Goal: Task Accomplishment & Management: Complete application form

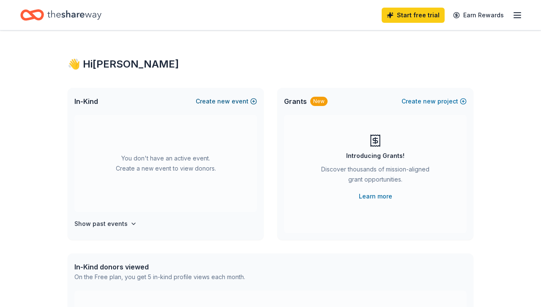
click at [231, 101] on button "Create new event" at bounding box center [226, 101] width 61 height 10
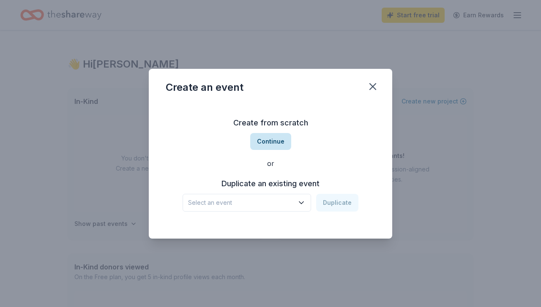
click at [263, 141] on button "Continue" at bounding box center [270, 141] width 41 height 17
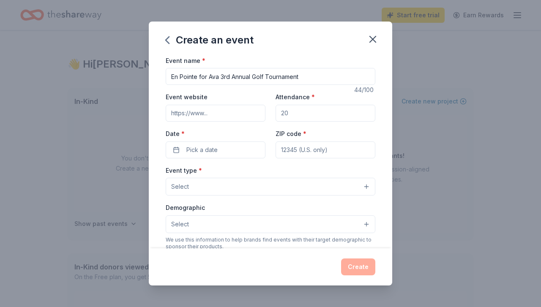
type input "En Pointe for Ava 3rd Annual Golf Tournament"
click at [292, 114] on input "Attendance *" at bounding box center [325, 113] width 100 height 17
type input "100"
click at [216, 114] on input "Event website" at bounding box center [216, 113] width 100 height 17
paste input "[URL][DOMAIN_NAME]"
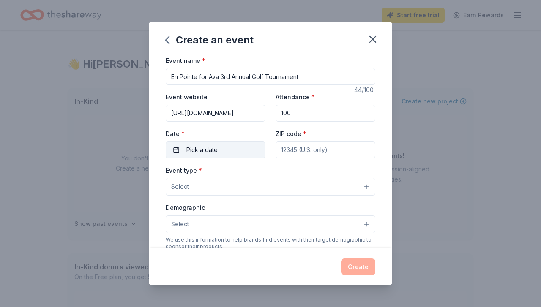
type input "[URL][DOMAIN_NAME]"
click at [224, 151] on button "Pick a date" at bounding box center [216, 150] width 100 height 17
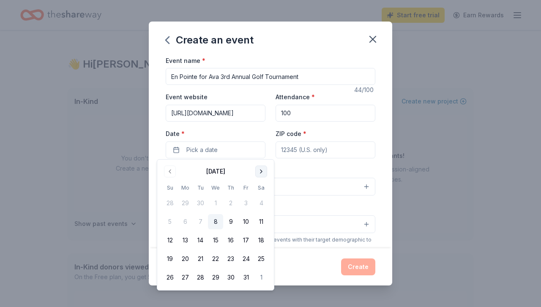
click at [263, 169] on button "Go to next month" at bounding box center [261, 172] width 12 height 12
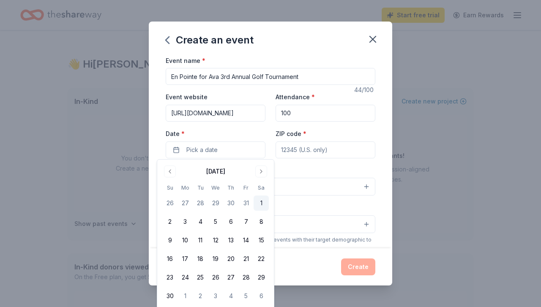
click at [262, 205] on button "1" at bounding box center [261, 203] width 15 height 15
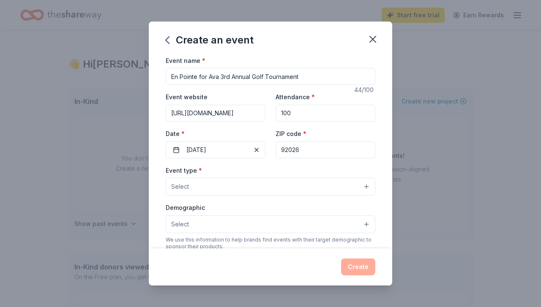
type input "92026"
click at [208, 190] on button "Select" at bounding box center [271, 187] width 210 height 18
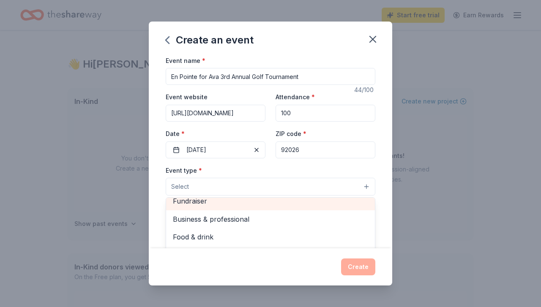
scroll to position [2, 0]
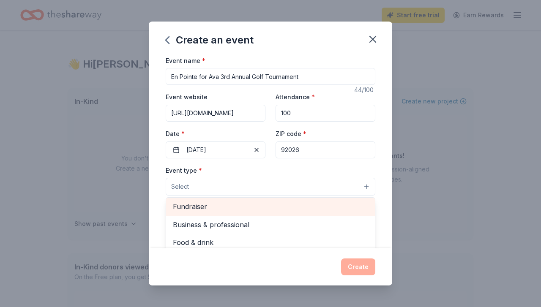
click at [199, 202] on span "Fundraiser" at bounding box center [270, 206] width 195 height 11
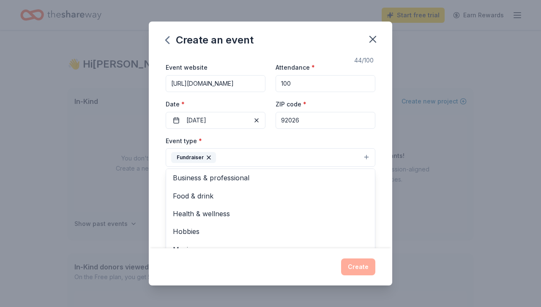
scroll to position [31, 0]
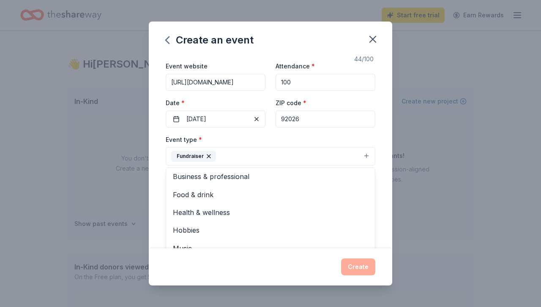
click at [361, 135] on div "Event type * Fundraiser Business & professional Food & drink Health & wellness …" at bounding box center [271, 150] width 210 height 32
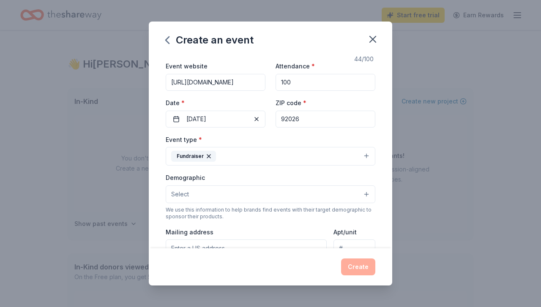
click at [238, 195] on button "Select" at bounding box center [271, 194] width 210 height 18
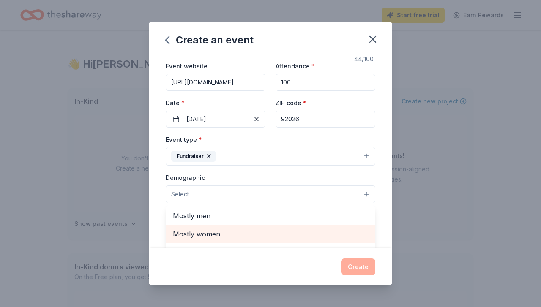
scroll to position [0, 0]
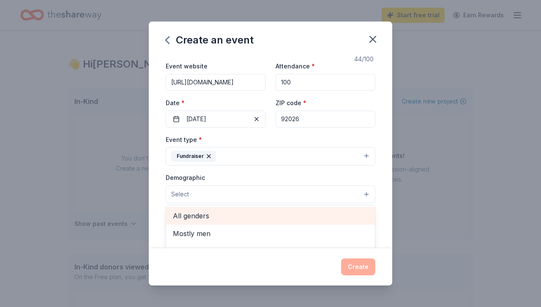
click at [201, 211] on span "All genders" at bounding box center [270, 215] width 195 height 11
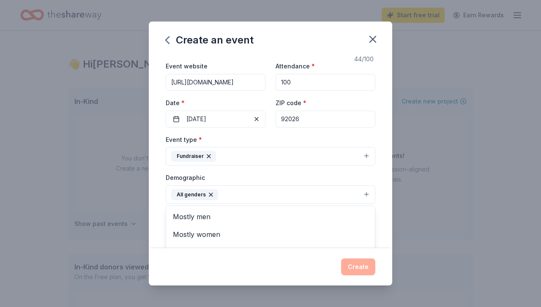
click at [380, 175] on div "Event name * En Pointe for Ava 3rd Annual Golf Tournament 44 /100 Event website…" at bounding box center [270, 152] width 243 height 194
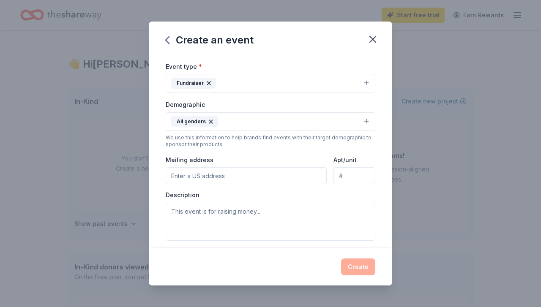
scroll to position [114, 0]
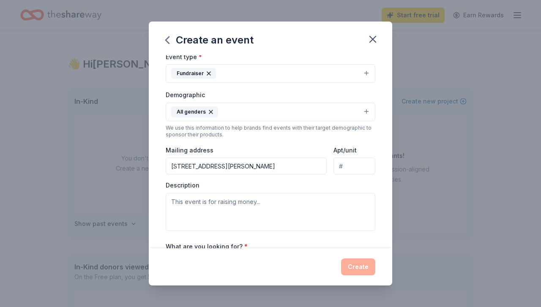
type input "[STREET_ADDRESS][PERSON_NAME]"
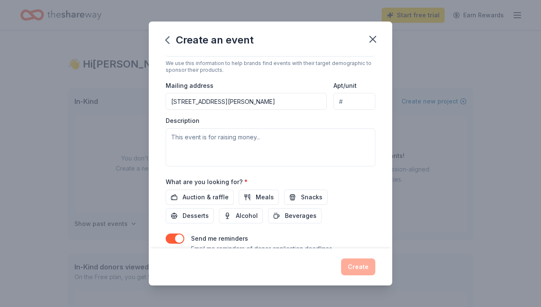
scroll to position [180, 0]
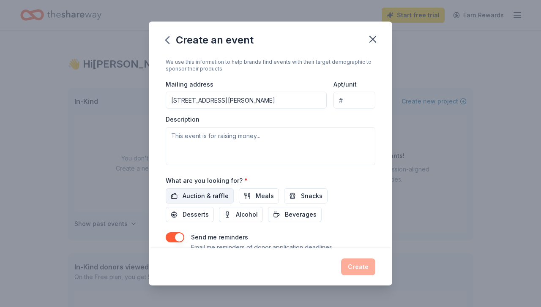
click at [204, 196] on span "Auction & raffle" at bounding box center [206, 196] width 46 height 10
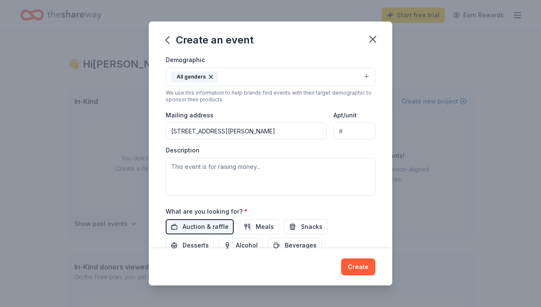
scroll to position [146, 0]
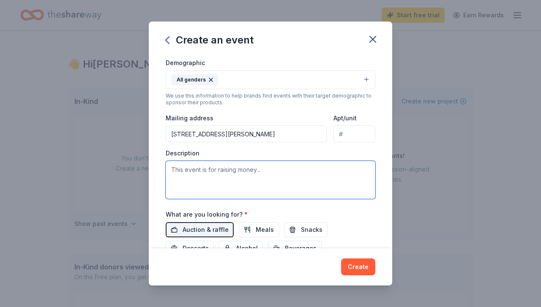
click at [185, 168] on textarea at bounding box center [271, 180] width 210 height 38
type textarea "O"
type textarea "o"
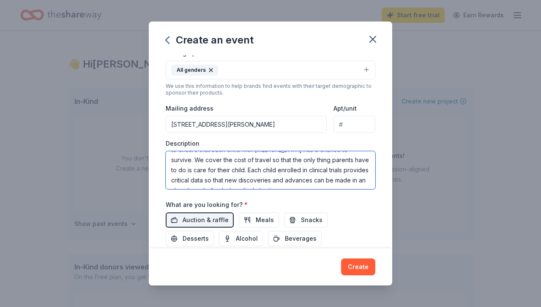
scroll to position [160, 0]
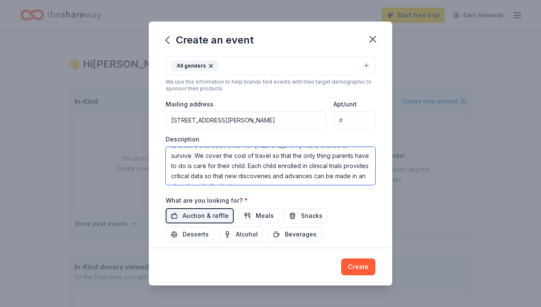
click at [251, 173] on textarea "Our golf tournament is our largest fundraiser of the year. En Pointe for Ava is…" at bounding box center [271, 166] width 210 height 38
click at [309, 177] on textarea "Our golf tournament is our largest fundraiser of the year. En Pointe for Ava is…" at bounding box center [271, 166] width 210 height 38
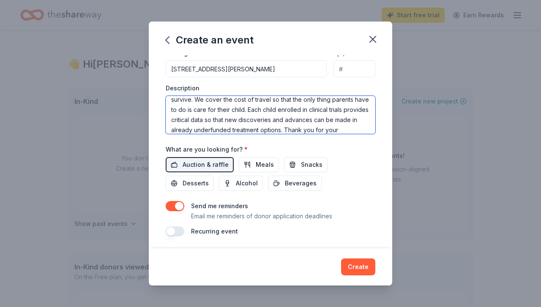
scroll to position [210, 0]
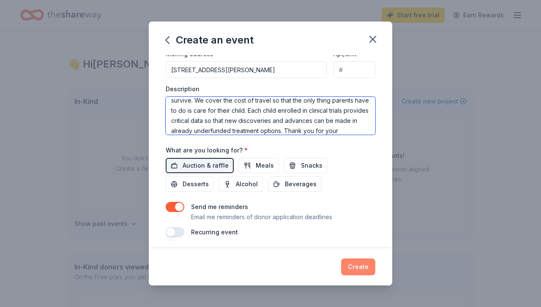
type textarea "Our golf tournament is our largest fundraiser of the year. En Pointe for Ava is…"
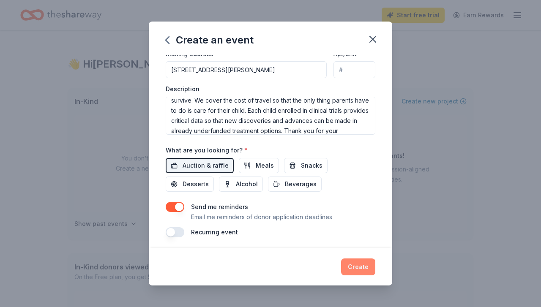
click at [357, 269] on button "Create" at bounding box center [358, 267] width 34 height 17
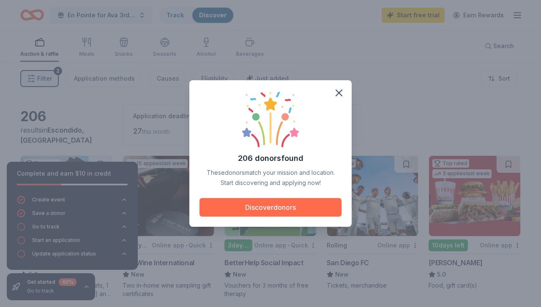
click at [278, 206] on button "Discover donors" at bounding box center [270, 207] width 142 height 19
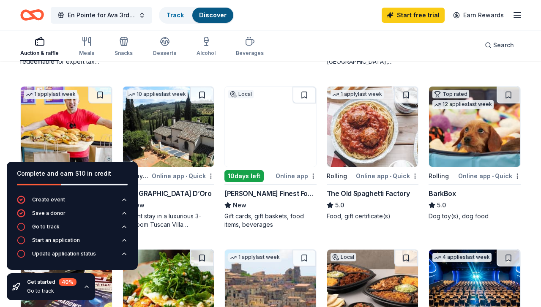
scroll to position [398, 0]
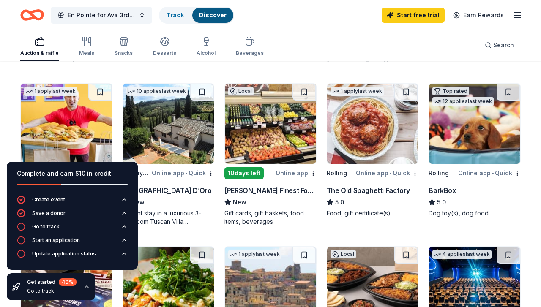
click at [351, 192] on div "The Old Spaghetti Factory" at bounding box center [368, 190] width 83 height 10
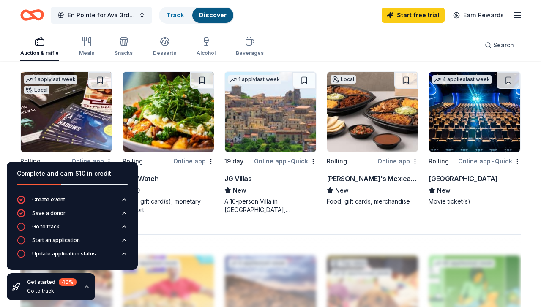
scroll to position [575, 0]
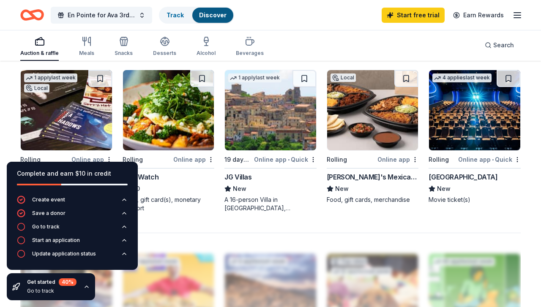
click at [444, 179] on div "[GEOGRAPHIC_DATA]" at bounding box center [462, 177] width 69 height 10
click at [108, 15] on span "En Pointe for Ava 3rd Annual Golf Tournament" at bounding box center [102, 15] width 68 height 10
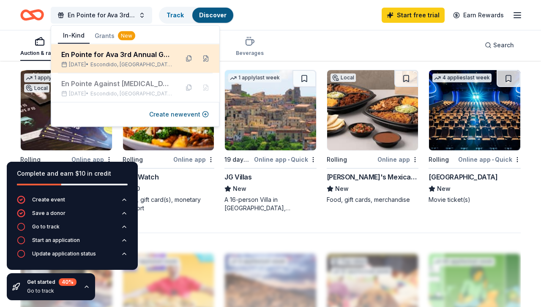
click at [113, 62] on span "Escondido, [GEOGRAPHIC_DATA]" at bounding box center [131, 64] width 82 height 7
click at [207, 58] on button at bounding box center [206, 59] width 14 height 14
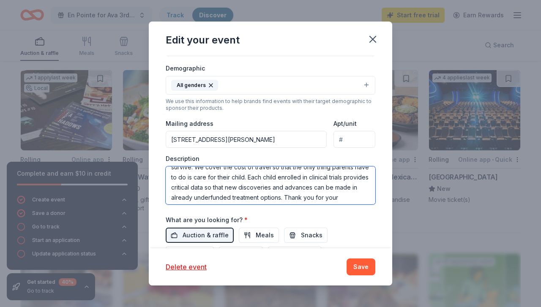
scroll to position [112, 0]
drag, startPoint x: 172, startPoint y: 172, endPoint x: 366, endPoint y: 203, distance: 196.8
click at [366, 205] on div "Event name * En Pointe for Ava 3rd Annual Golf Tournament 44 /100 Event website…" at bounding box center [271, 111] width 210 height 392
click at [284, 196] on textarea "Our golf tournament is our largest fundraiser of the year. En Pointe for Ava is…" at bounding box center [271, 185] width 210 height 38
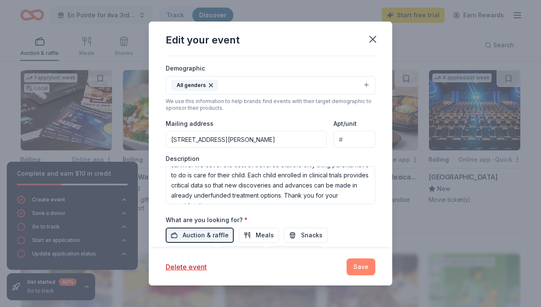
click at [361, 266] on button "Save" at bounding box center [360, 267] width 29 height 17
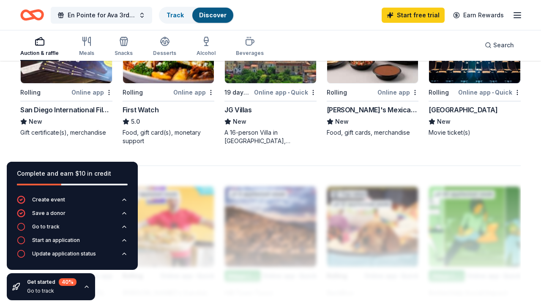
scroll to position [641, 0]
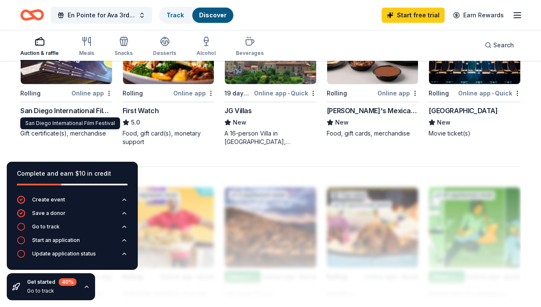
click at [59, 112] on div "San Diego International Film Festival" at bounding box center [66, 111] width 92 height 10
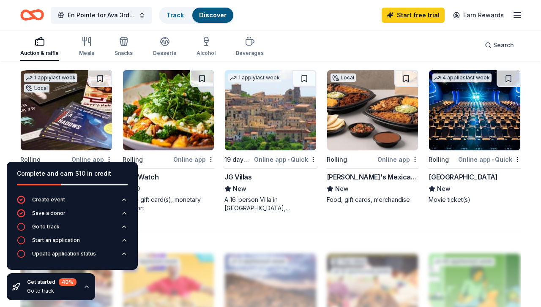
scroll to position [567, 0]
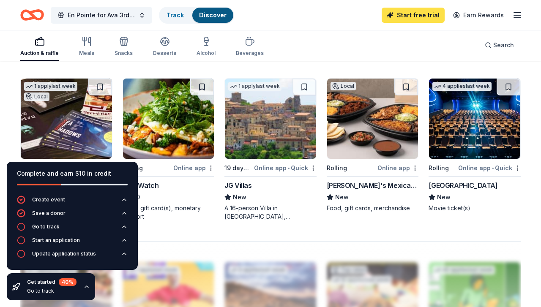
click at [411, 14] on link "Start free trial" at bounding box center [413, 15] width 63 height 15
click at [415, 19] on link "Start free trial" at bounding box center [413, 15] width 63 height 15
click at [416, 17] on link "Start free trial" at bounding box center [413, 15] width 63 height 15
click at [416, 15] on link "Start free trial" at bounding box center [413, 15] width 63 height 15
click at [62, 282] on div "40 %" at bounding box center [68, 282] width 18 height 8
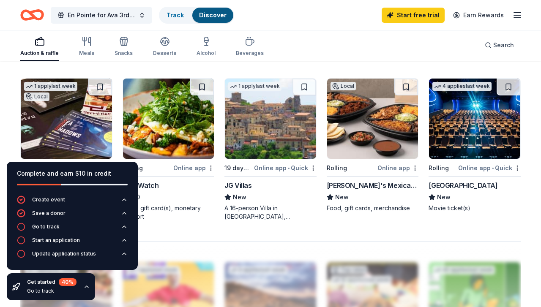
click at [39, 293] on div "Go to track" at bounding box center [51, 291] width 49 height 7
click at [86, 287] on icon "button" at bounding box center [86, 287] width 7 height 7
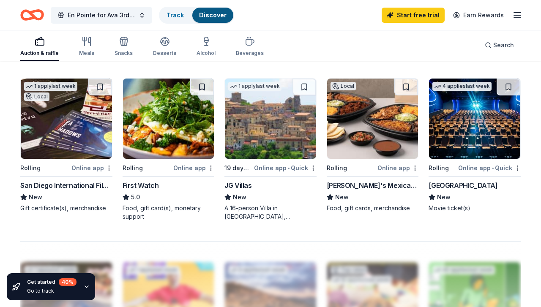
click at [87, 286] on icon "button" at bounding box center [86, 287] width 3 height 2
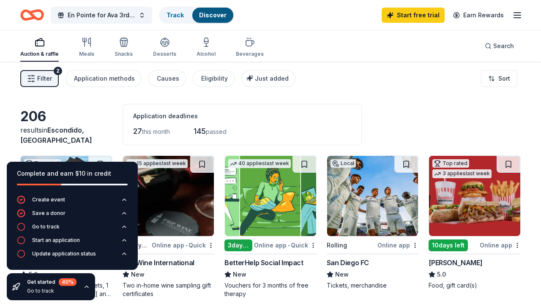
scroll to position [0, 0]
click at [426, 14] on link "Start free trial" at bounding box center [413, 15] width 63 height 15
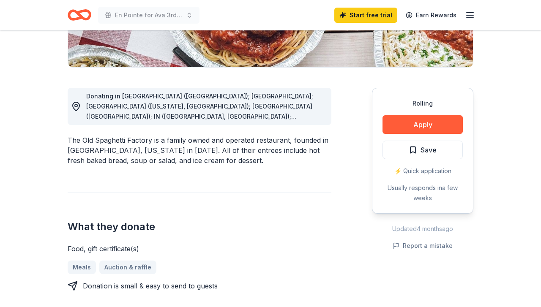
scroll to position [191, 0]
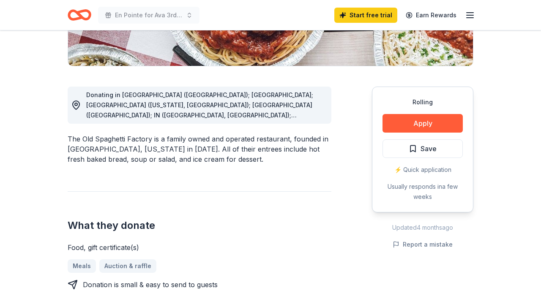
click at [76, 104] on icon at bounding box center [76, 105] width 10 height 10
click at [125, 106] on span "Donating in AZ (Phoenix); CA; CO (Colorado, Westminster); HI (Honolulu); IN (Ca…" at bounding box center [200, 150] width 229 height 119
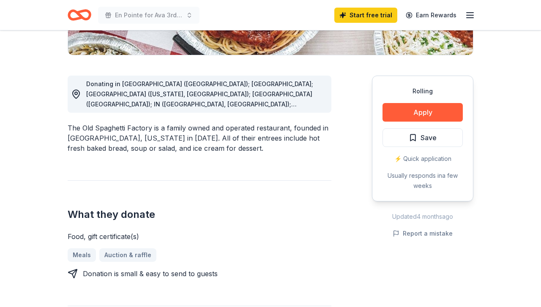
scroll to position [201, 0]
click at [165, 93] on span "Donating in AZ (Phoenix); CA; CO (Colorado, Westminster); HI (Honolulu); IN (Ca…" at bounding box center [200, 140] width 229 height 119
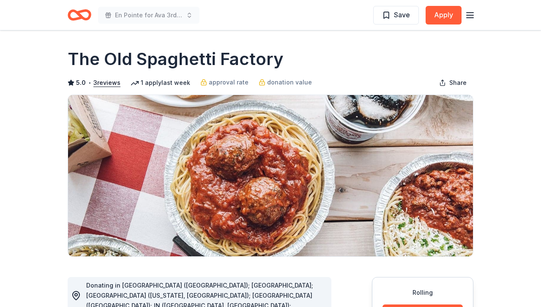
scroll to position [0, 0]
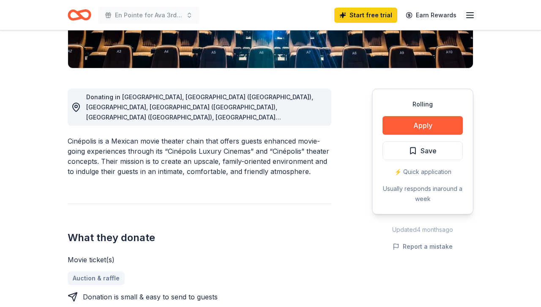
scroll to position [203, 0]
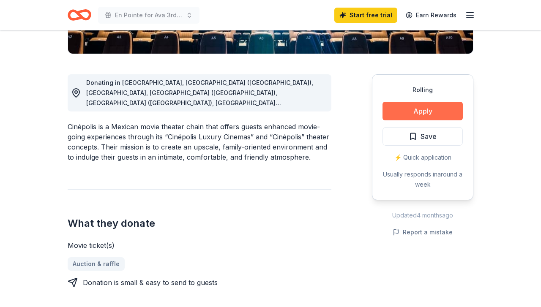
click at [414, 113] on button "Apply" at bounding box center [422, 111] width 80 height 19
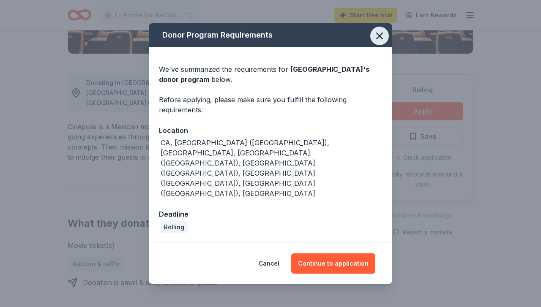
click at [381, 39] on icon "button" at bounding box center [379, 36] width 6 height 6
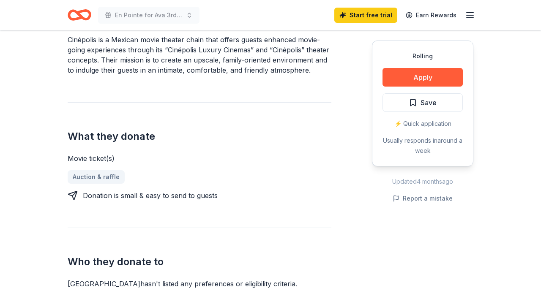
scroll to position [289, 0]
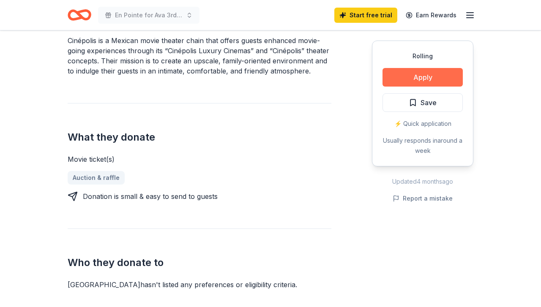
click at [423, 74] on button "Apply" at bounding box center [422, 77] width 80 height 19
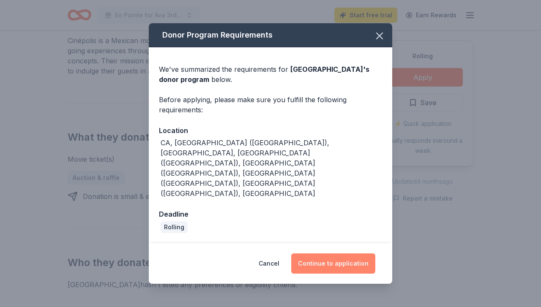
click at [335, 254] on button "Continue to application" at bounding box center [333, 264] width 84 height 20
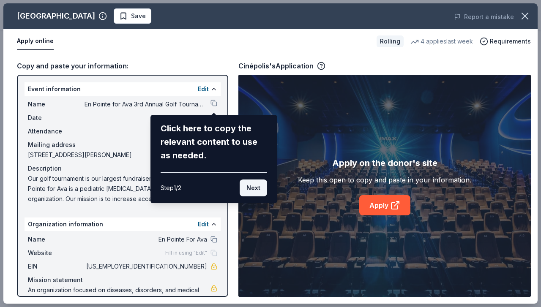
click at [259, 188] on button "Next" at bounding box center [253, 188] width 27 height 17
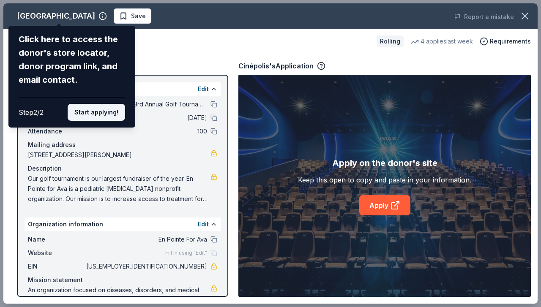
click at [98, 104] on button "Start applying!" at bounding box center [96, 112] width 57 height 17
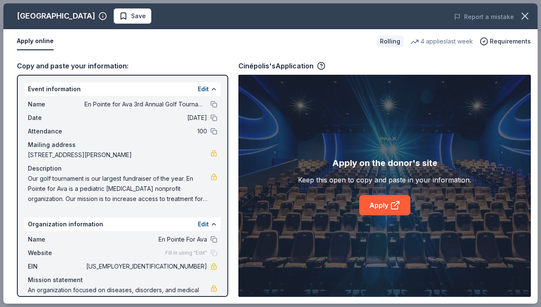
click at [377, 209] on div "Cinépolis Save Report a mistake Apply online Rolling 4 applies last week Requir…" at bounding box center [270, 153] width 534 height 300
click at [397, 203] on icon at bounding box center [396, 204] width 5 height 5
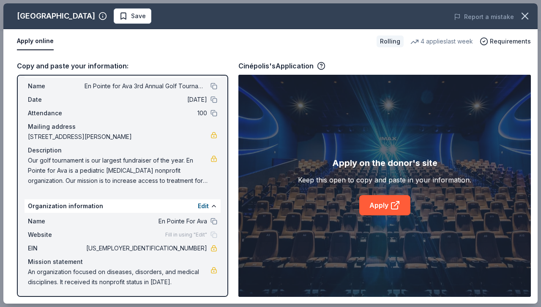
scroll to position [19, 0]
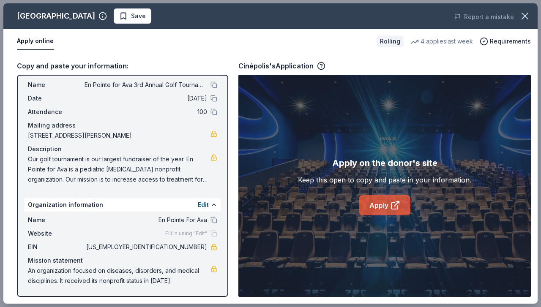
click at [384, 204] on link "Apply" at bounding box center [384, 205] width 51 height 20
click at [107, 167] on span "Our golf tournament is our largest fundraiser of the year. En Pointe for Ava is…" at bounding box center [119, 169] width 183 height 30
